Goal: Communication & Community: Answer question/provide support

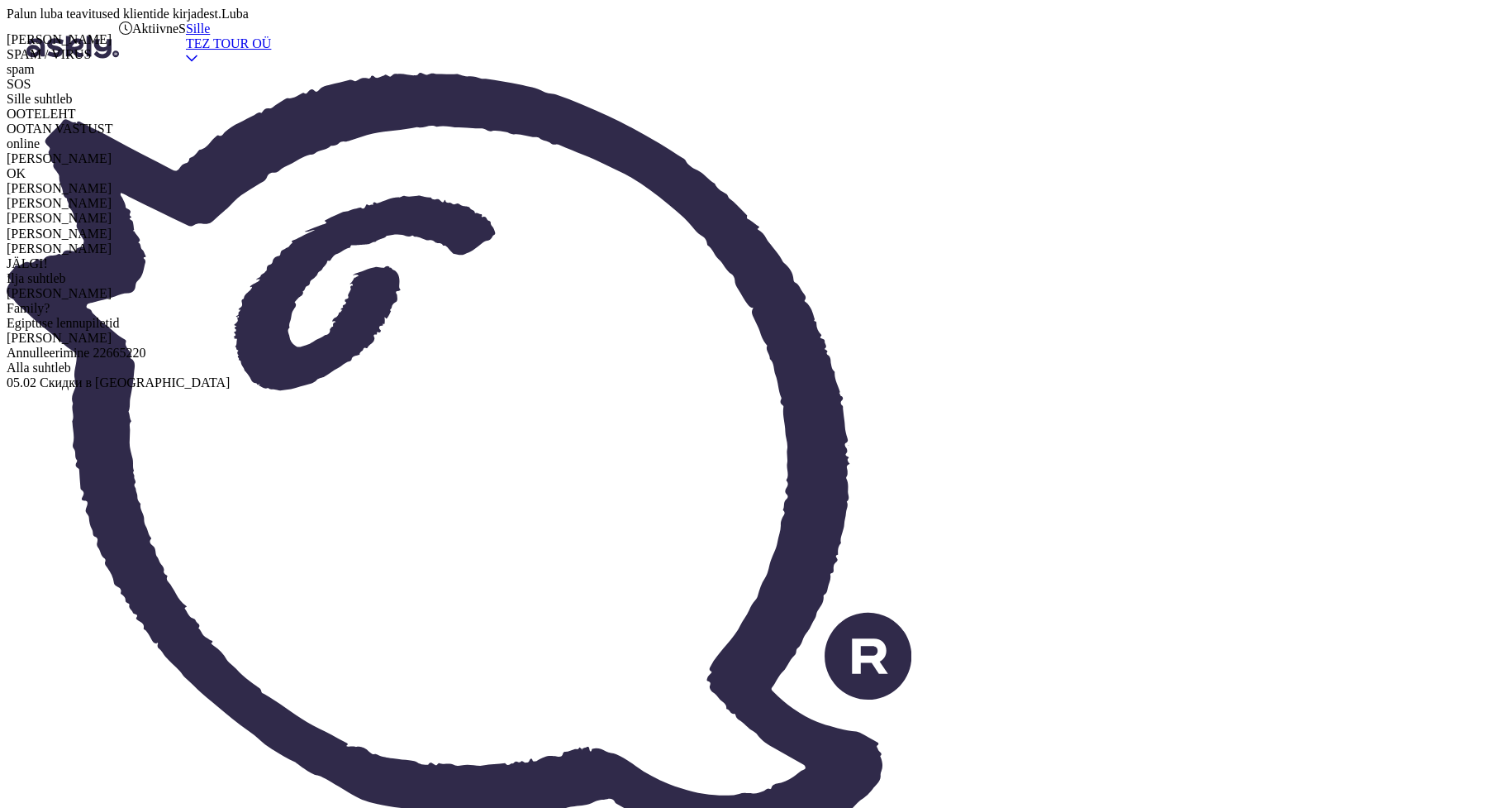
click at [26, 180] on span "OK" at bounding box center [16, 172] width 19 height 14
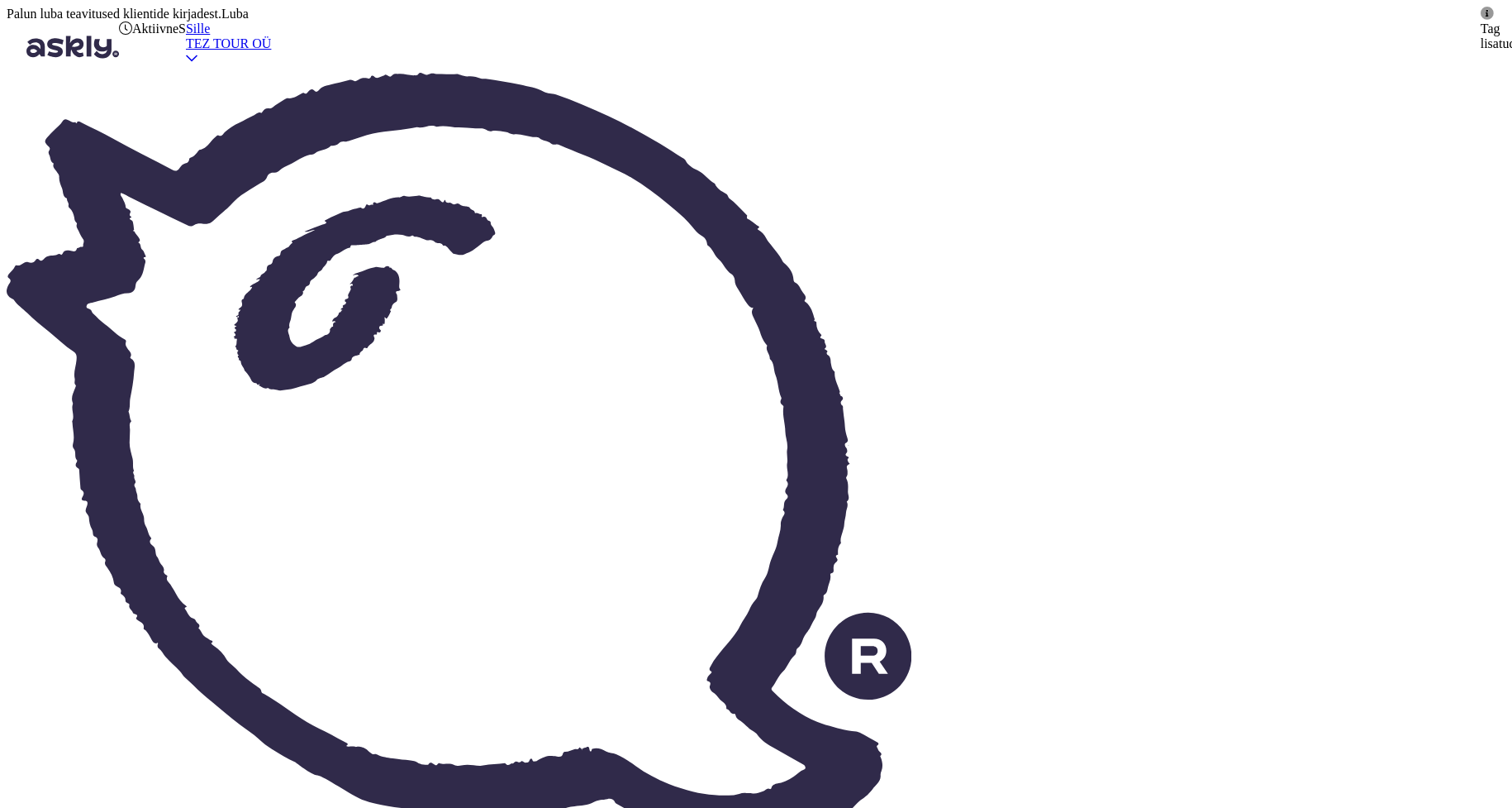
type textarea "Pakkumus saadetud Teie meilile"
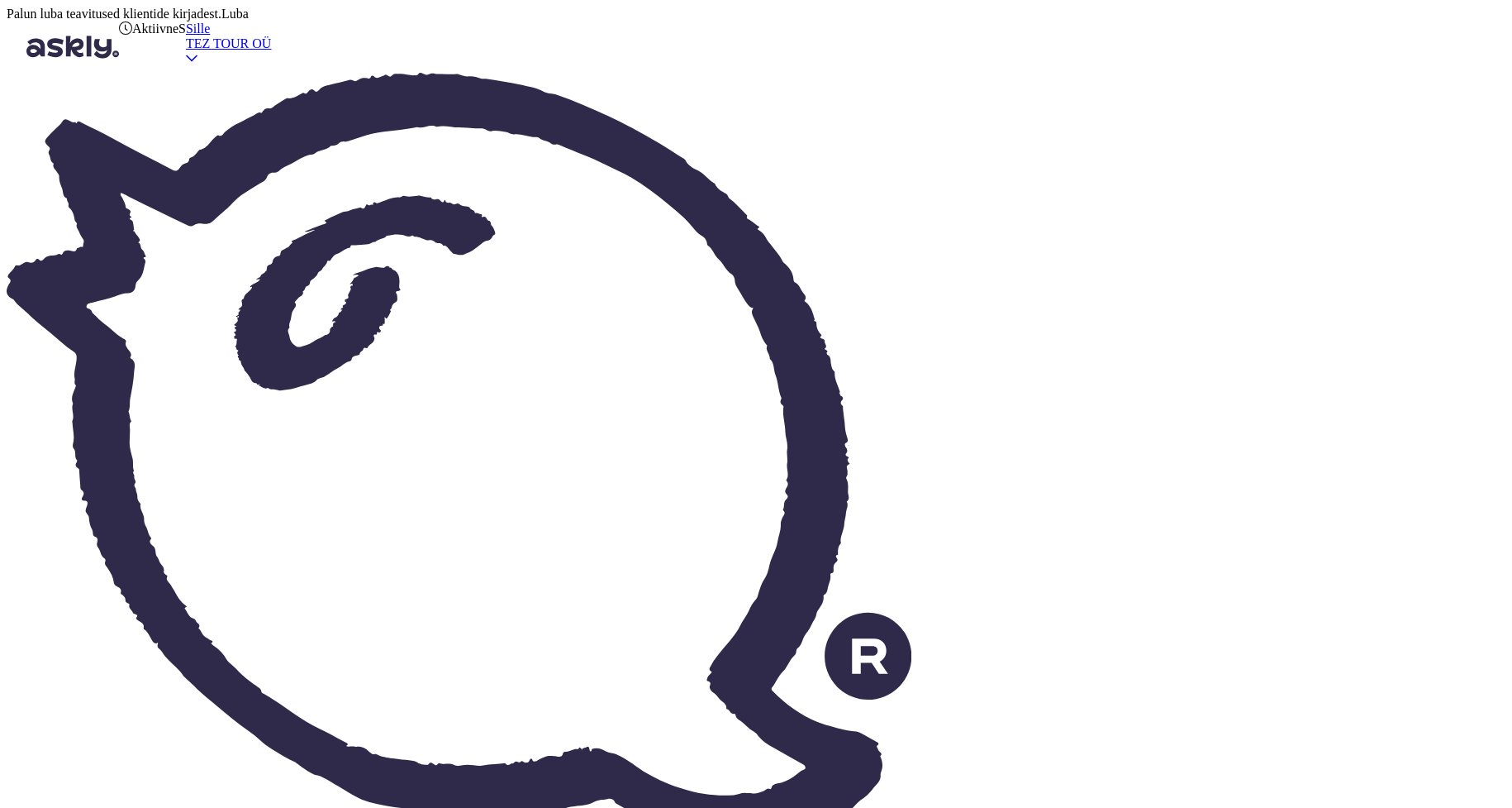
scroll to position [893, 0]
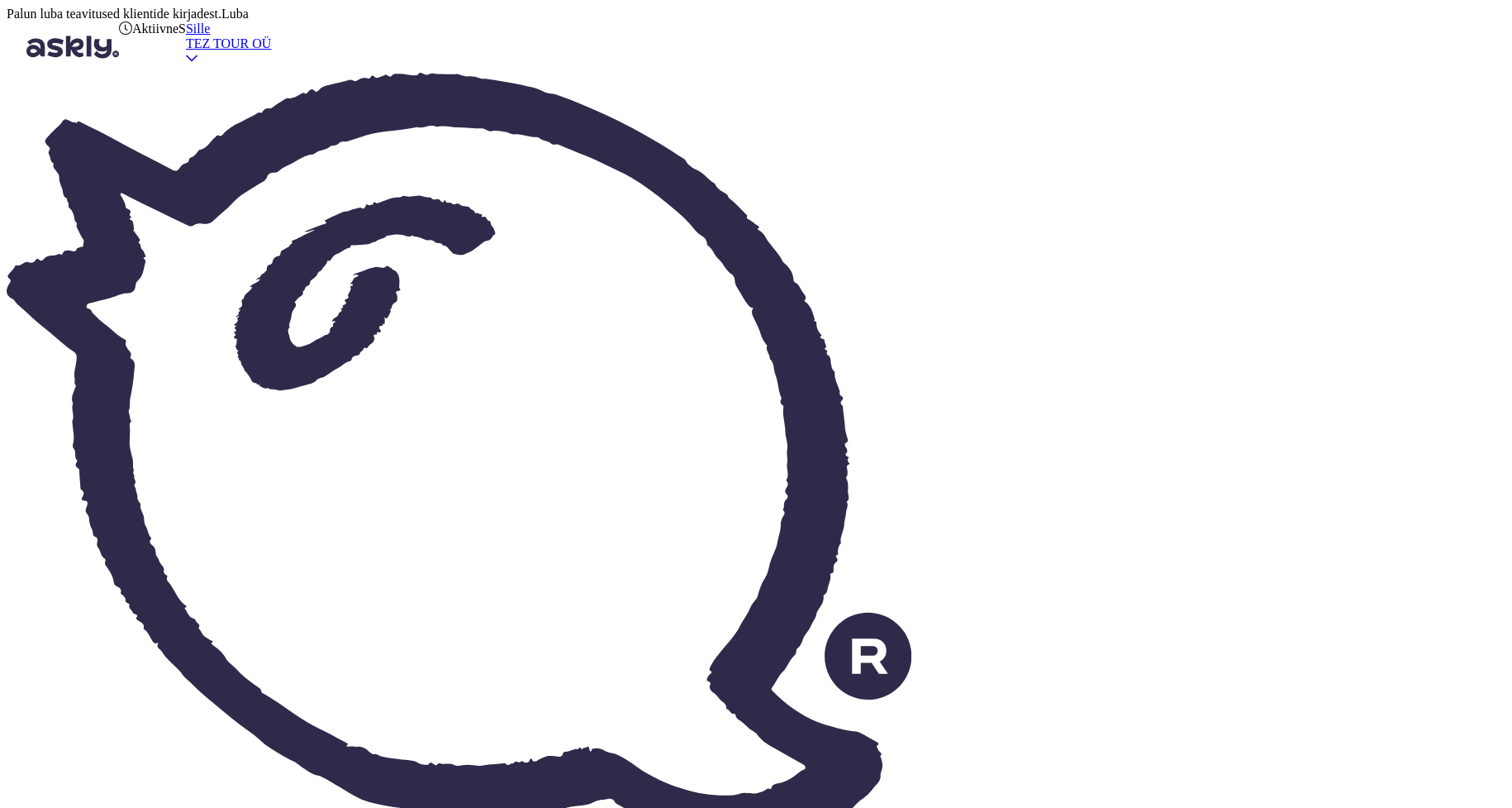
scroll to position [27, 0]
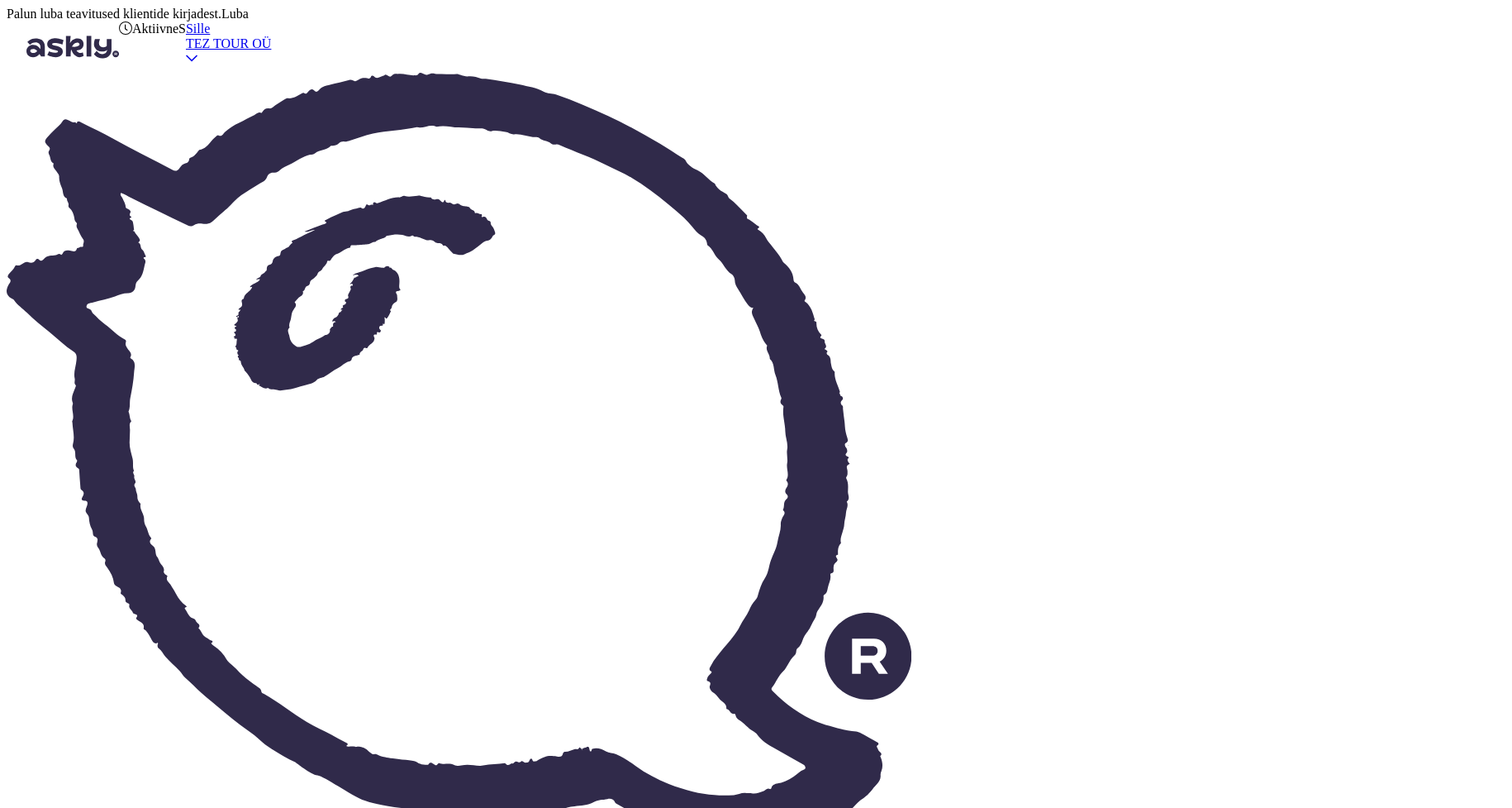
scroll to position [545, 0]
